Goal: Transaction & Acquisition: Purchase product/service

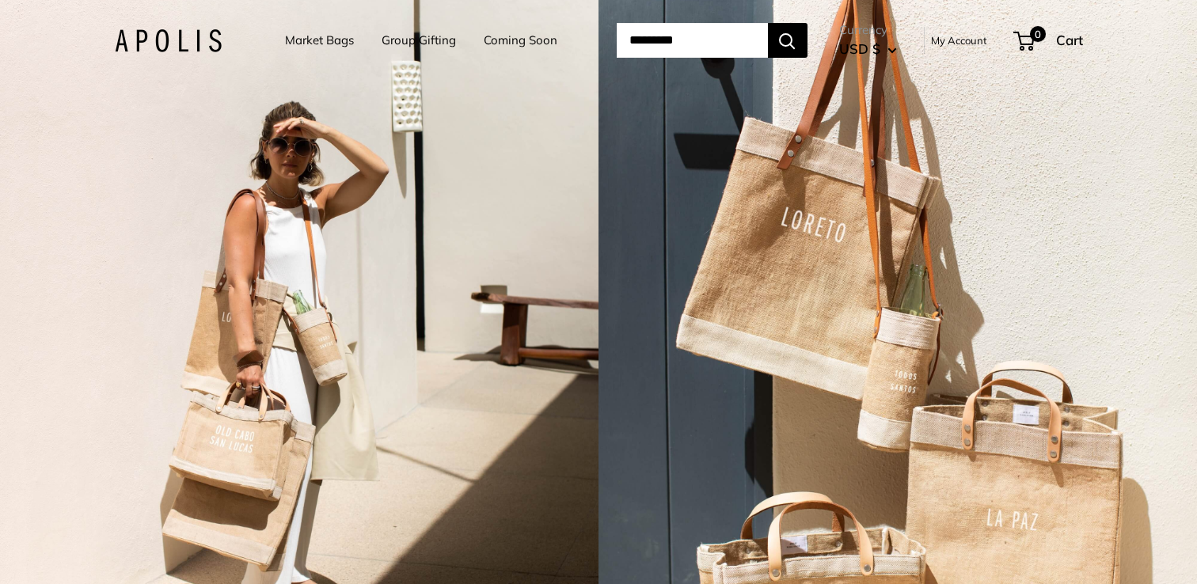
click at [326, 40] on link "Market Bags" at bounding box center [319, 40] width 69 height 22
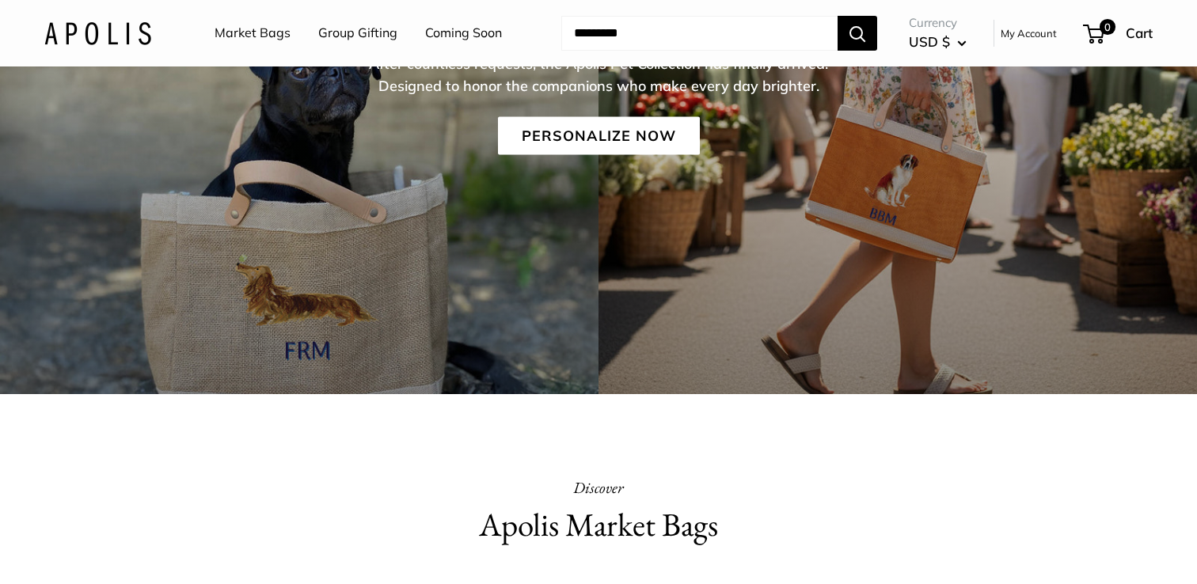
scroll to position [280, 0]
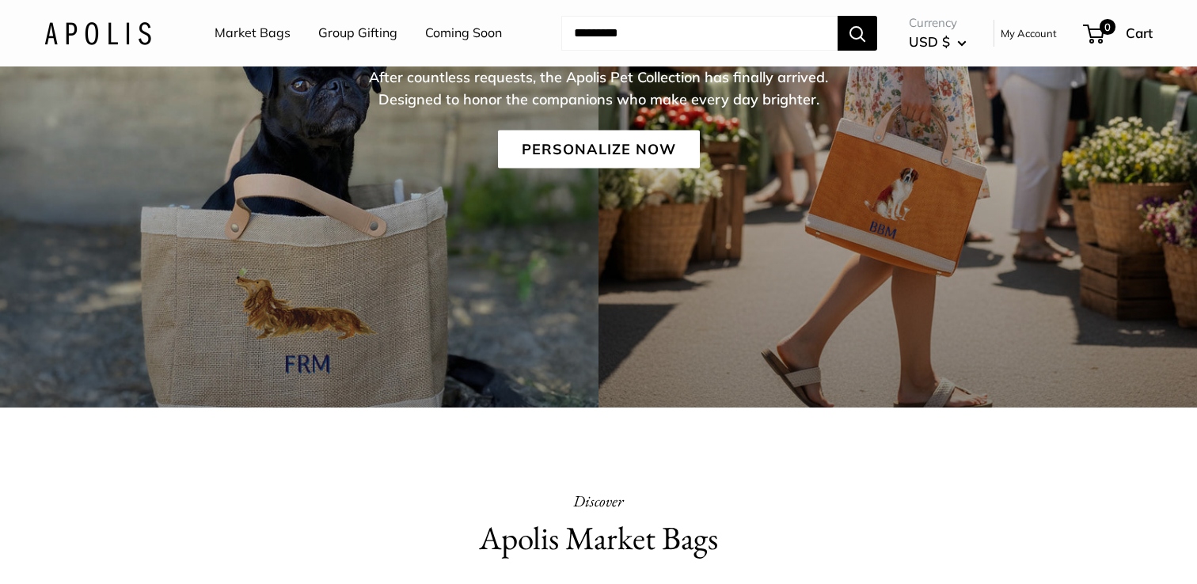
click at [264, 260] on div "The Limited Edition Pets Collection After countless requests, the Apolis Pet Co…" at bounding box center [598, 108] width 1197 height 598
click at [565, 164] on link "Personalize Now" at bounding box center [599, 150] width 202 height 38
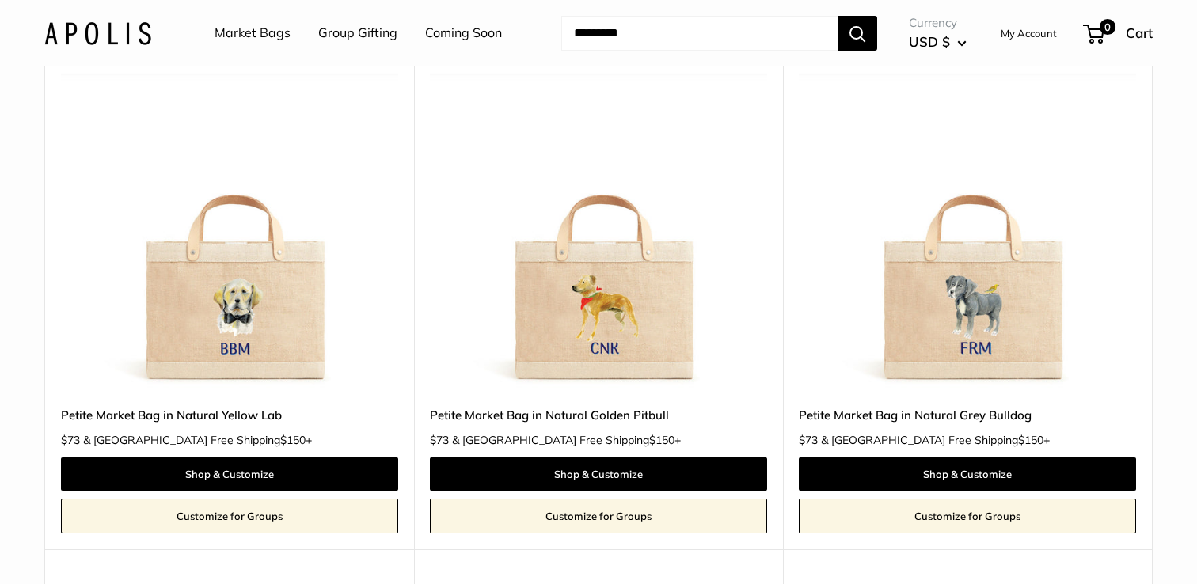
scroll to position [800, 0]
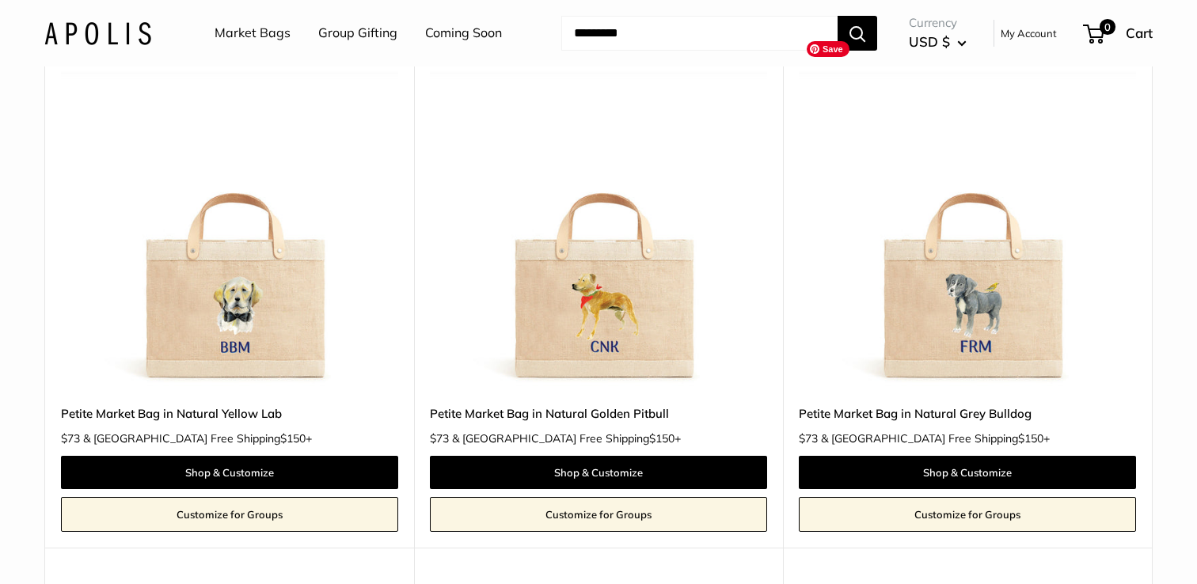
click at [0, 0] on img at bounding box center [0, 0] width 0 height 0
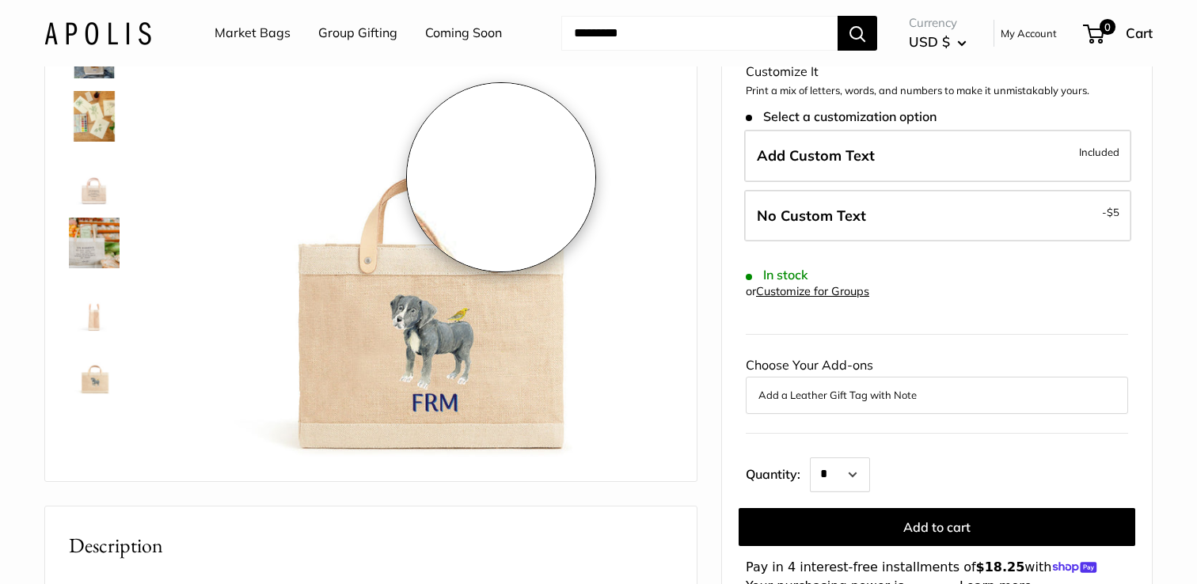
scroll to position [189, 0]
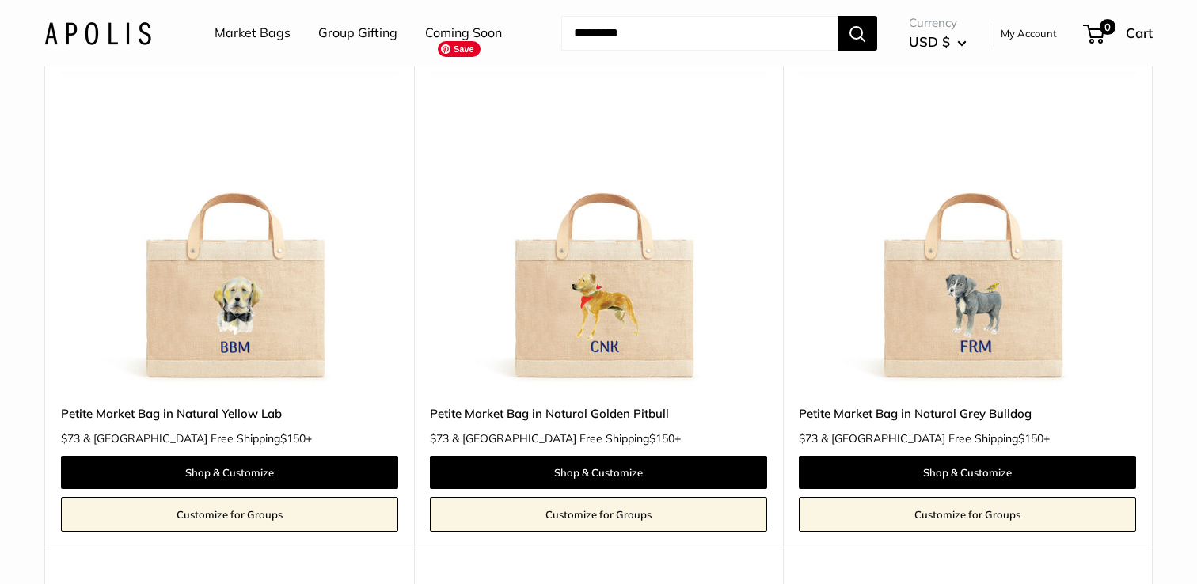
click at [0, 0] on img at bounding box center [0, 0] width 0 height 0
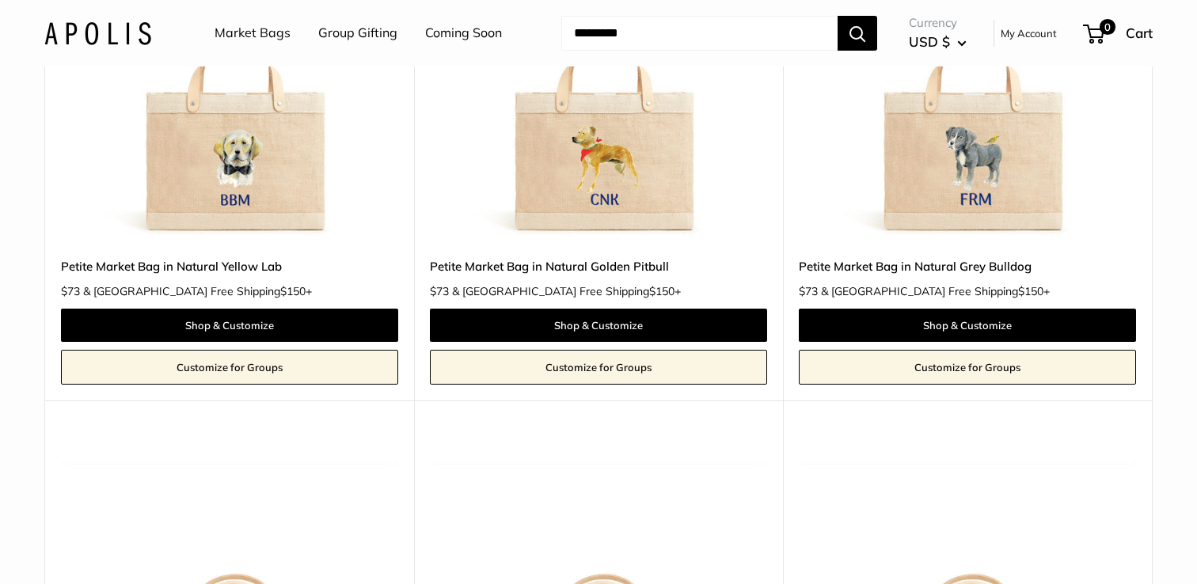
scroll to position [942, 0]
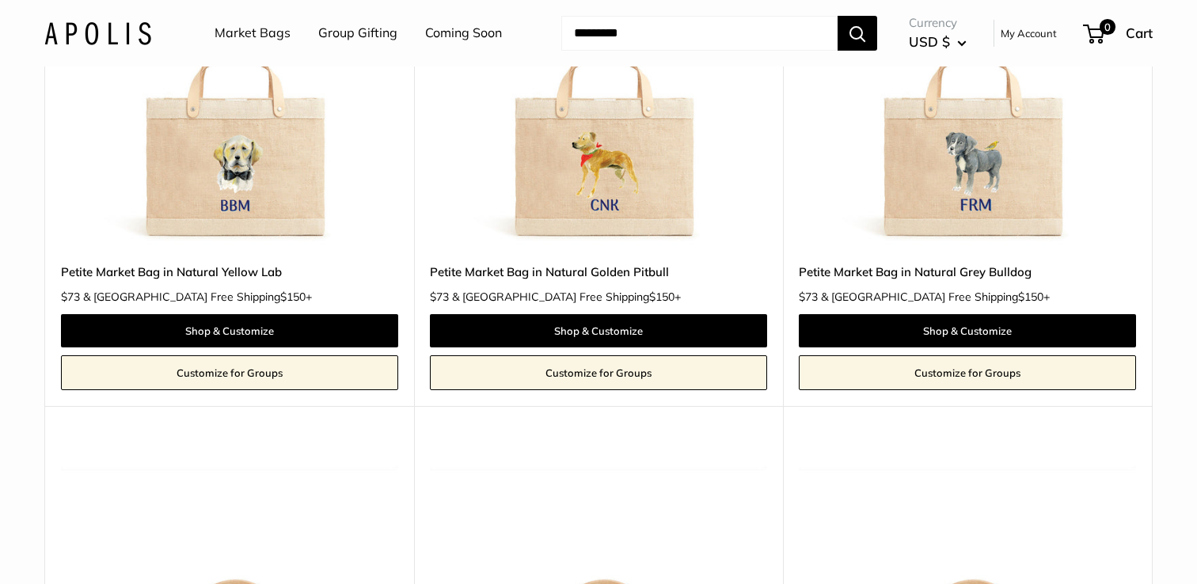
click at [0, 0] on img at bounding box center [0, 0] width 0 height 0
